Goal: Entertainment & Leisure: Consume media (video, audio)

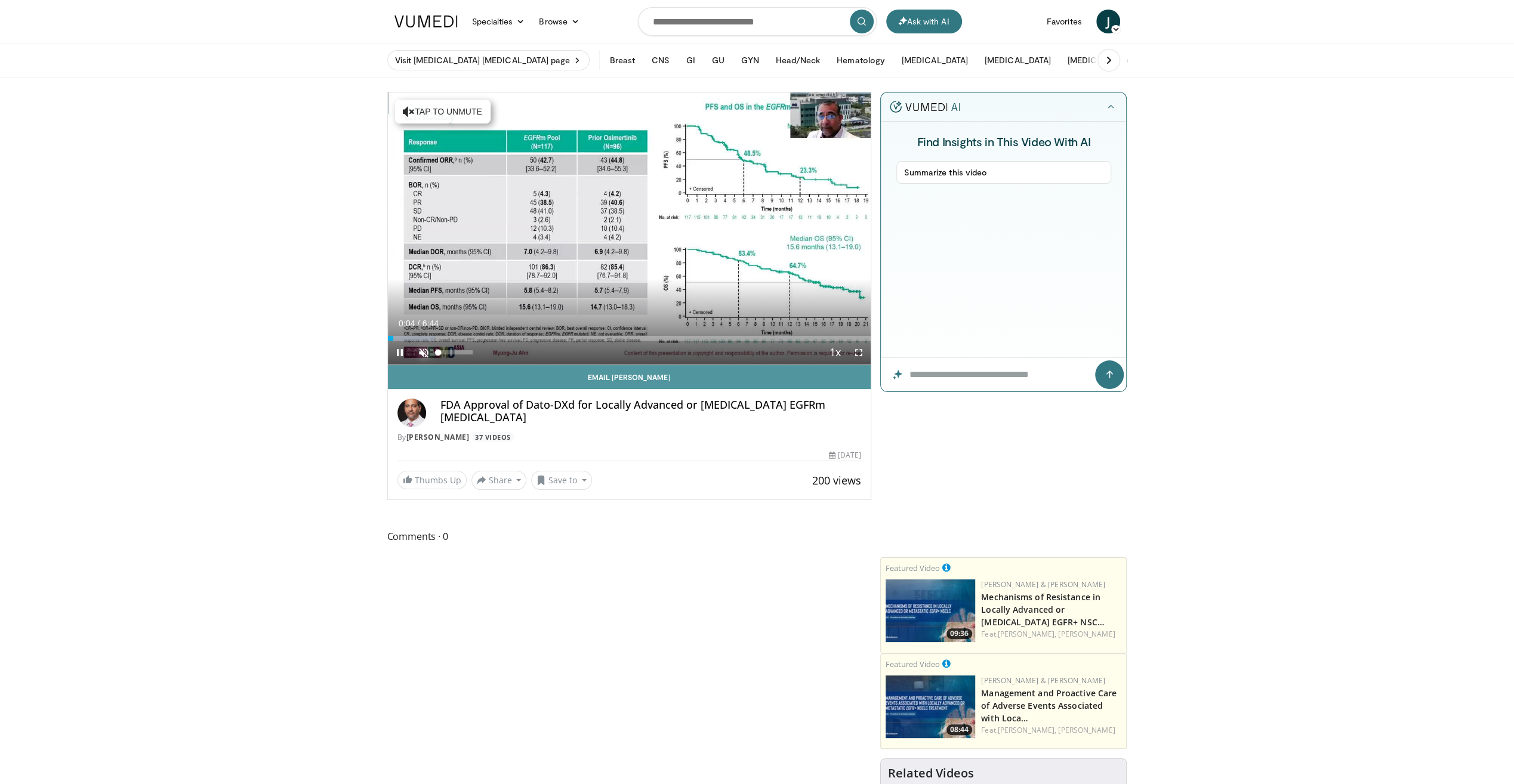
drag, startPoint x: 425, startPoint y: 352, endPoint x: 477, endPoint y: 368, distance: 54.4
click at [425, 352] on span "Video Player" at bounding box center [423, 352] width 24 height 24
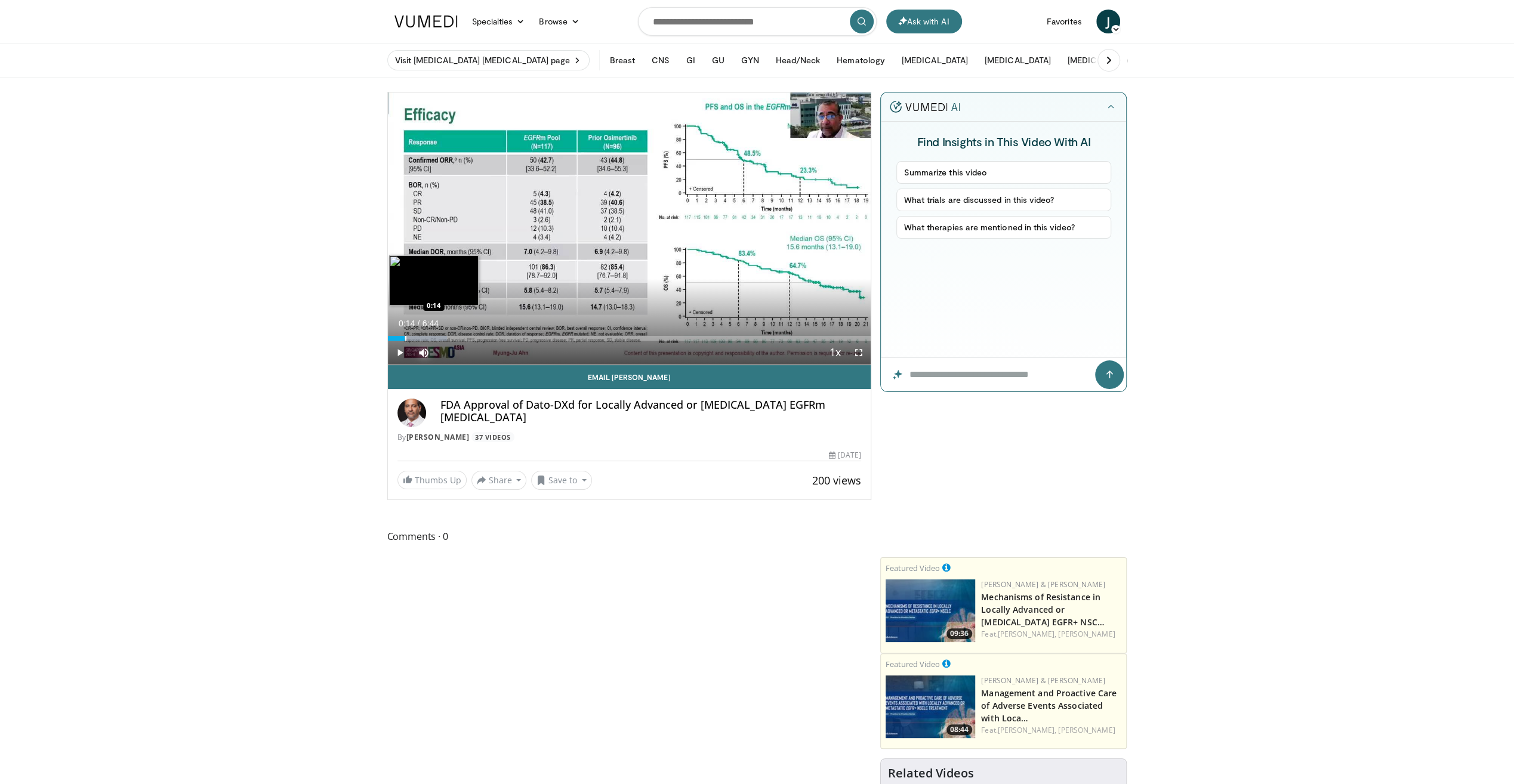
click at [406, 337] on div "Progress Bar" at bounding box center [406, 337] width 1 height 4
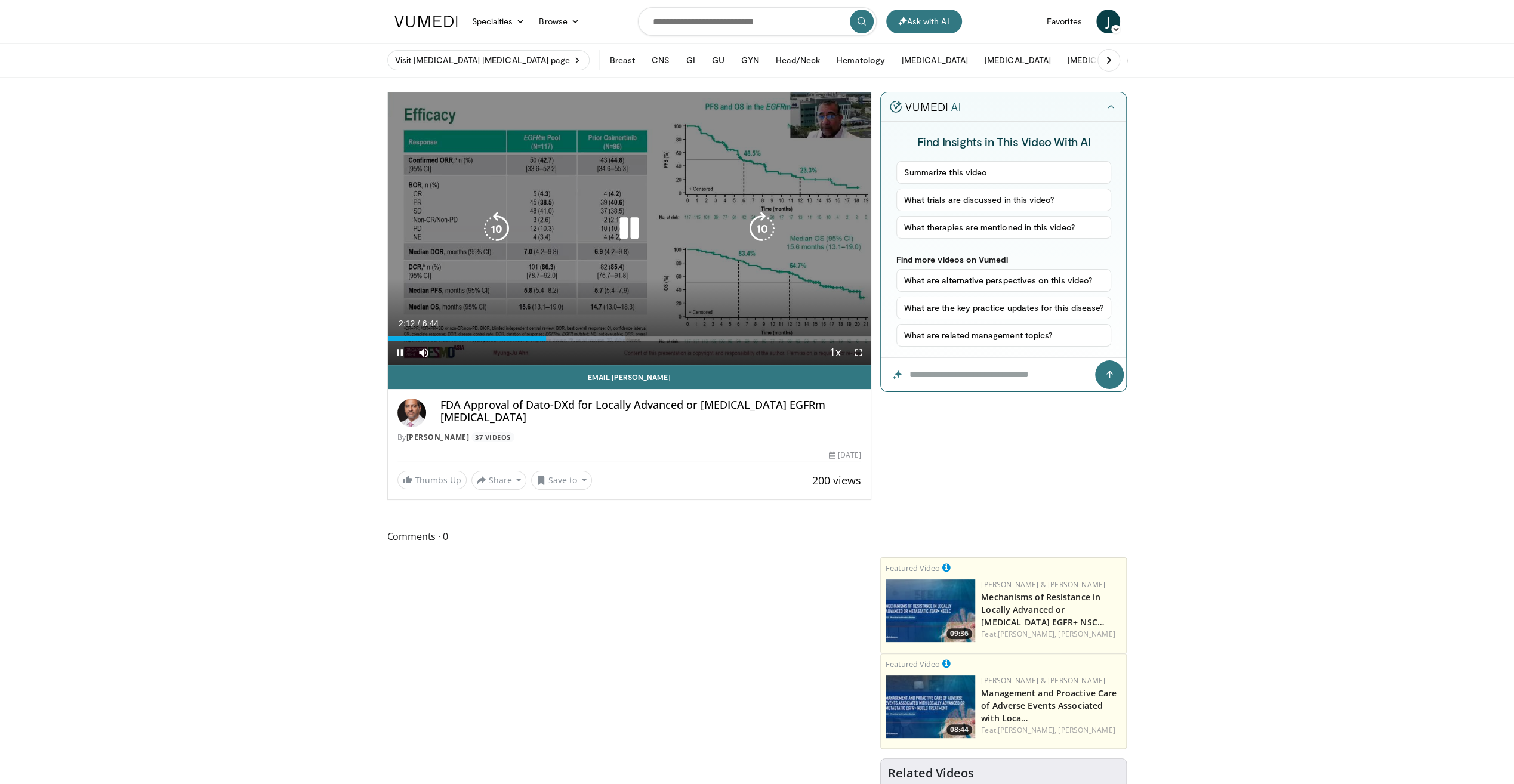
click at [656, 246] on div "10 seconds Tap to unmute" at bounding box center [629, 228] width 483 height 272
click at [615, 224] on icon "Video Player" at bounding box center [629, 228] width 33 height 33
click at [584, 251] on div "10 seconds Tap to unmute" at bounding box center [629, 228] width 483 height 272
click at [633, 234] on icon "Video Player" at bounding box center [629, 228] width 33 height 33
click at [680, 232] on div "Video Player" at bounding box center [629, 228] width 290 height 24
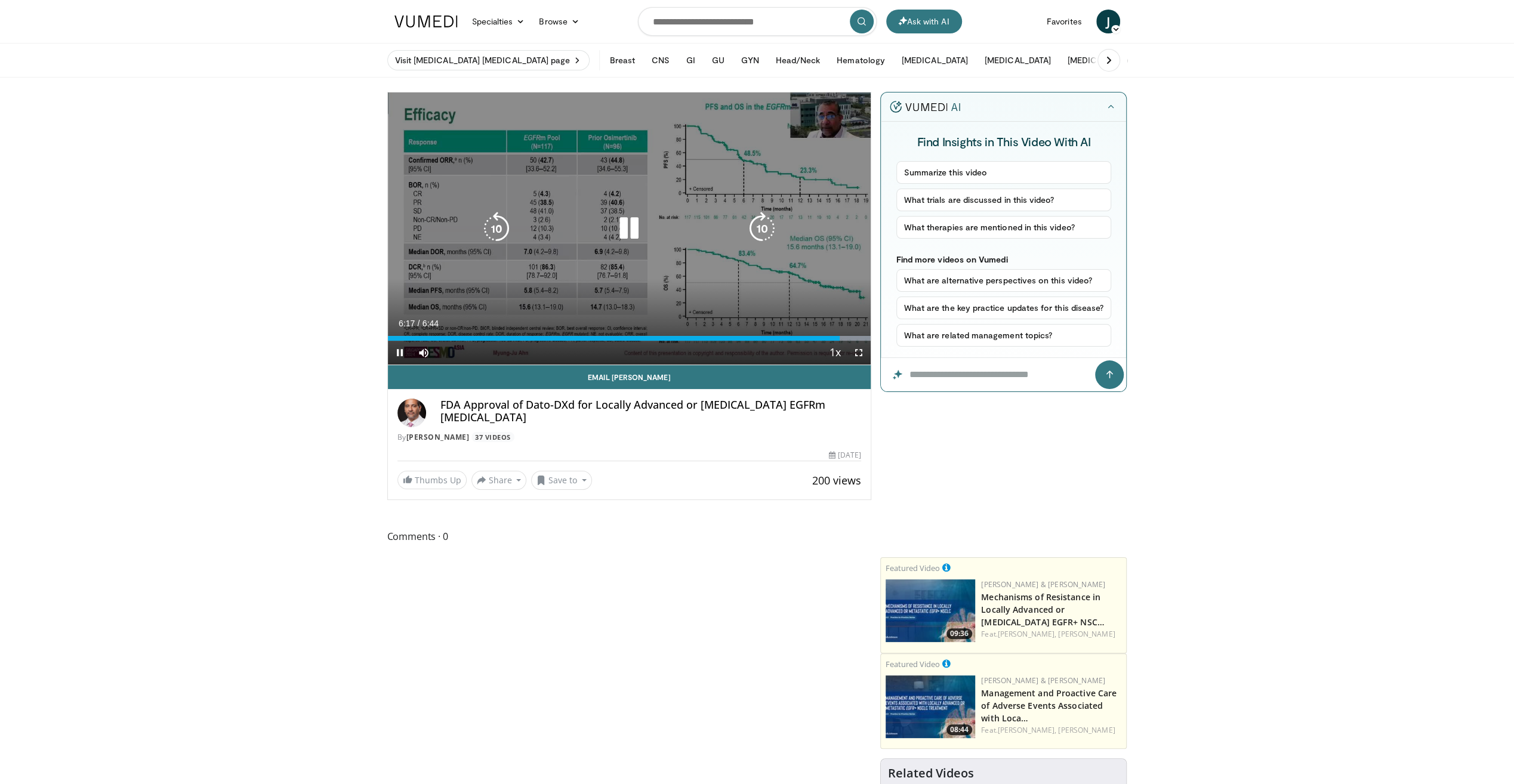
click at [680, 232] on div "Video Player" at bounding box center [629, 228] width 290 height 24
click at [622, 223] on icon "Video Player" at bounding box center [629, 228] width 33 height 33
